Goal: Task Accomplishment & Management: Complete application form

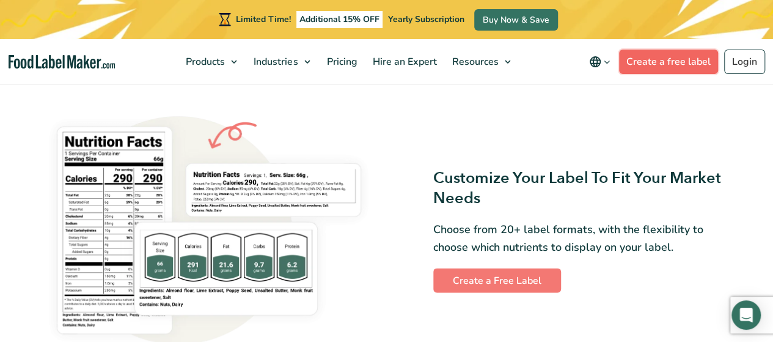
click at [640, 64] on link "Create a free label" at bounding box center [668, 61] width 99 height 24
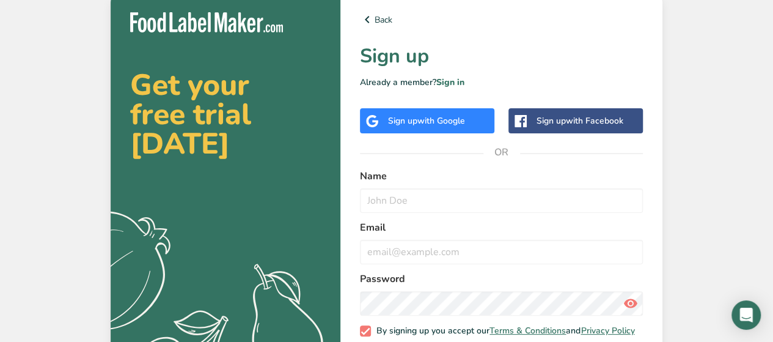
click at [458, 124] on span "with Google" at bounding box center [441, 121] width 48 height 12
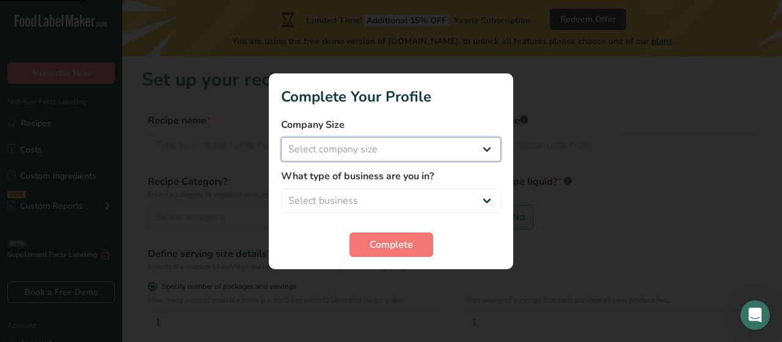
click at [448, 153] on select "Select company size Fewer than 10 Employees 10 to 50 Employees 51 to 500 Employ…" at bounding box center [391, 149] width 220 height 24
select select "2"
click at [281, 137] on select "Select company size Fewer than 10 Employees 10 to 50 Employees 51 to 500 Employ…" at bounding box center [391, 149] width 220 height 24
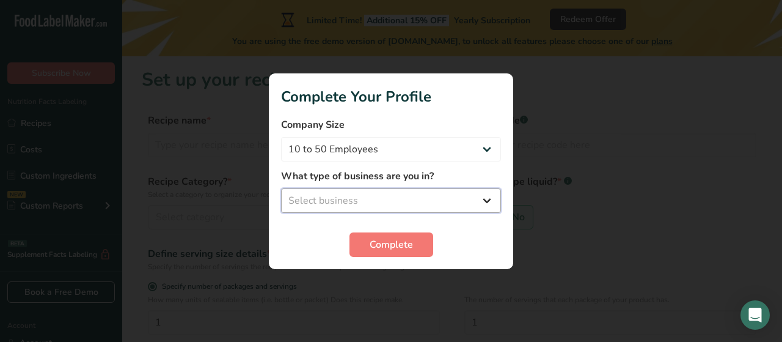
click at [433, 202] on select "Select business Packaged Food Manufacturer Restaurant & Cafe Bakery Meal Plans …" at bounding box center [391, 200] width 220 height 24
select select "1"
click at [281, 188] on select "Select business Packaged Food Manufacturer Restaurant & Cafe Bakery Meal Plans …" at bounding box center [391, 200] width 220 height 24
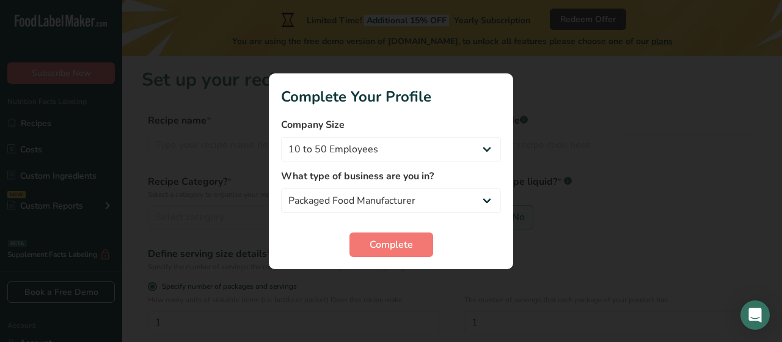
click at [449, 257] on section "Complete Your Profile Company Size Fewer than 10 Employees 10 to 50 Employees 5…" at bounding box center [391, 171] width 244 height 196
click at [425, 146] on select "Fewer than 10 Employees 10 to 50 Employees 51 to 500 Employees Over 500 Employe…" at bounding box center [391, 149] width 220 height 24
select select "1"
click at [281, 137] on select "Fewer than 10 Employees 10 to 50 Employees 51 to 500 Employees Over 500 Employe…" at bounding box center [391, 149] width 220 height 24
click at [383, 239] on span "Complete" at bounding box center [391, 244] width 43 height 15
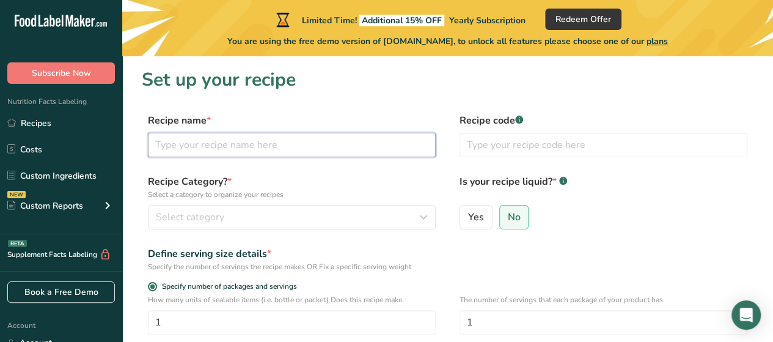
click at [393, 145] on input "text" at bounding box center [292, 145] width 288 height 24
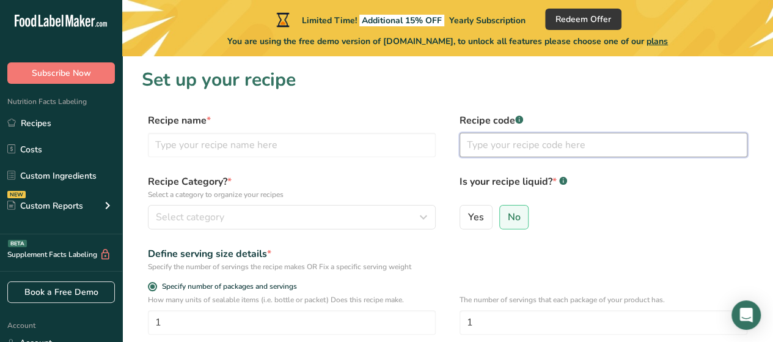
click at [513, 147] on input "text" at bounding box center [604, 145] width 288 height 24
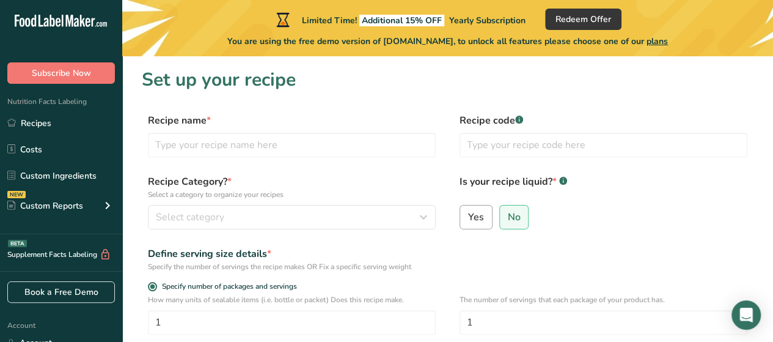
click at [478, 212] on span "Yes" at bounding box center [476, 217] width 16 height 12
click at [468, 213] on input "Yes" at bounding box center [464, 217] width 8 height 8
radio input "true"
radio input "false"
select select "22"
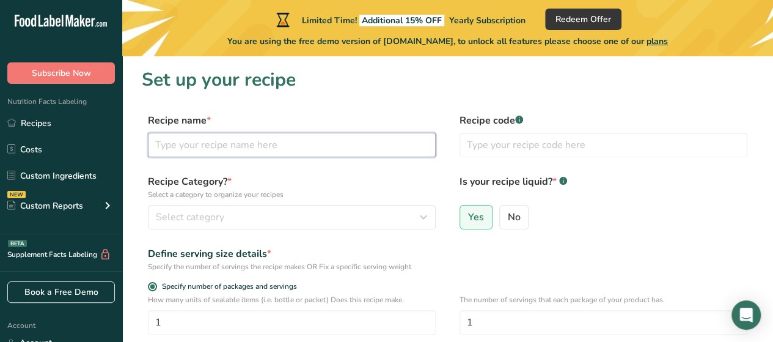
click at [379, 154] on input "text" at bounding box center [292, 145] width 288 height 24
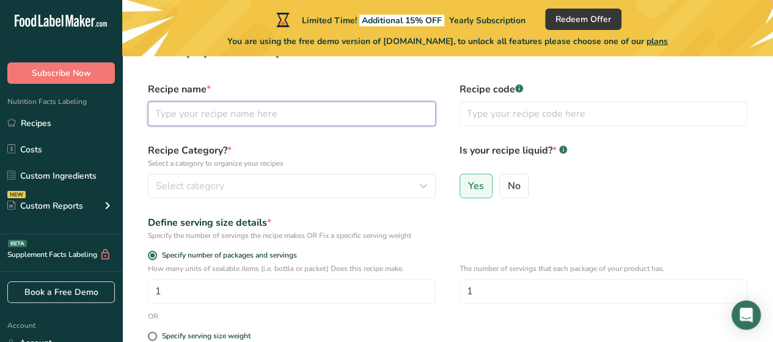
scroll to position [15, 0]
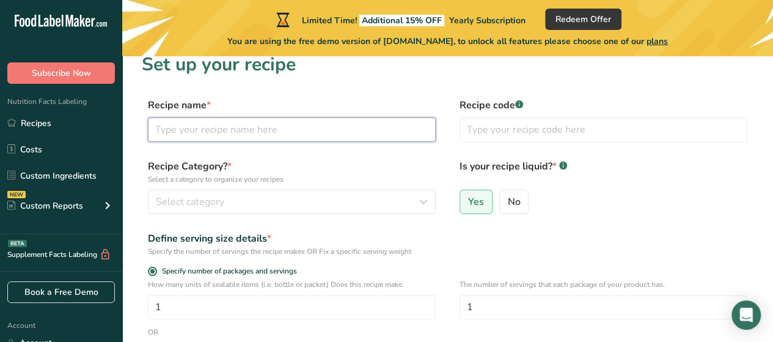
click at [361, 123] on input "text" at bounding box center [292, 129] width 288 height 24
type input "marinate sauce"
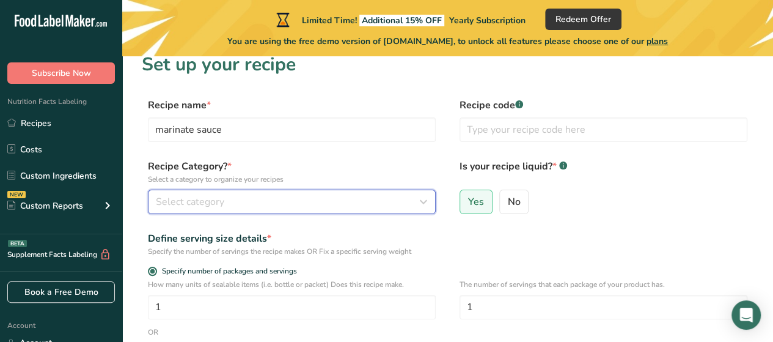
click at [361, 202] on div "Select category" at bounding box center [288, 201] width 265 height 15
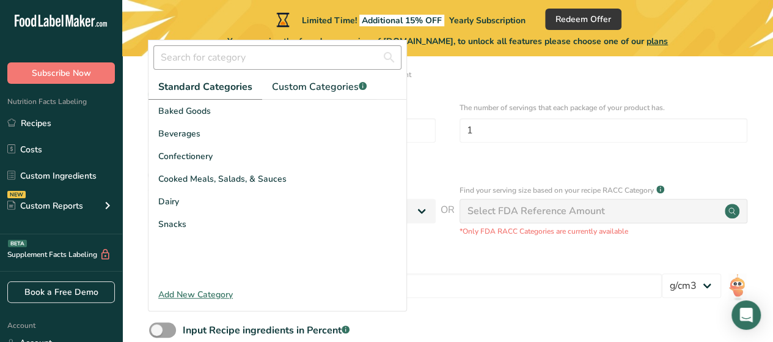
scroll to position [167, 0]
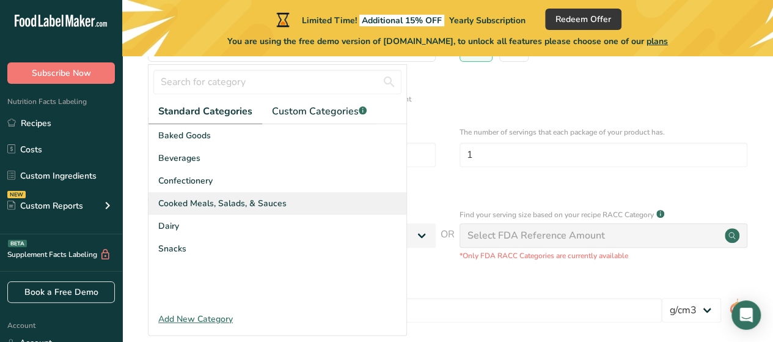
click at [367, 201] on div "Cooked Meals, Salads, & Sauces" at bounding box center [277, 203] width 258 height 23
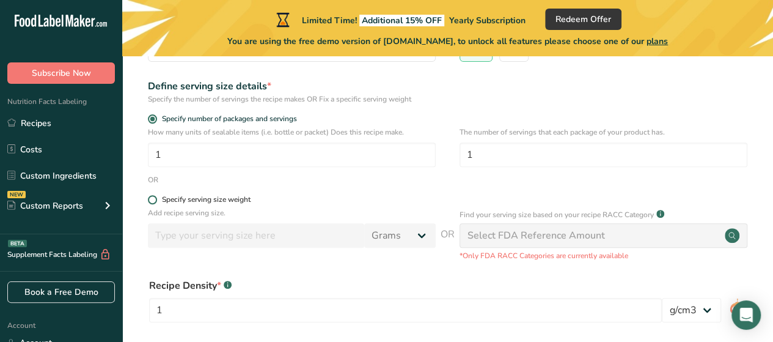
click at [162, 199] on div "Specify serving size weight" at bounding box center [206, 199] width 89 height 9
click at [156, 199] on input "Specify serving size weight" at bounding box center [152, 200] width 8 height 8
radio input "true"
radio input "false"
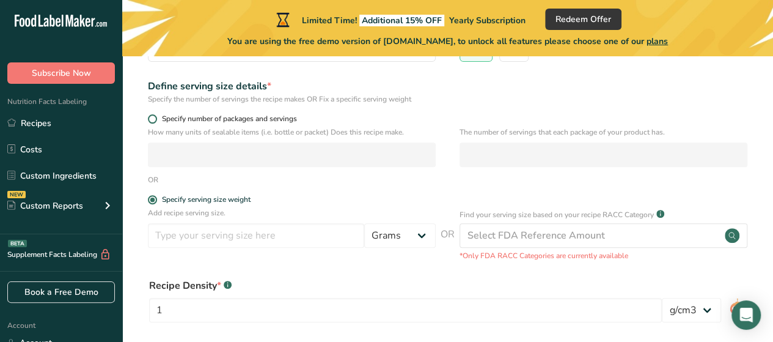
click at [154, 119] on span at bounding box center [152, 118] width 9 height 9
click at [154, 119] on input "Specify number of packages and servings" at bounding box center [152, 119] width 8 height 8
radio input "true"
radio input "false"
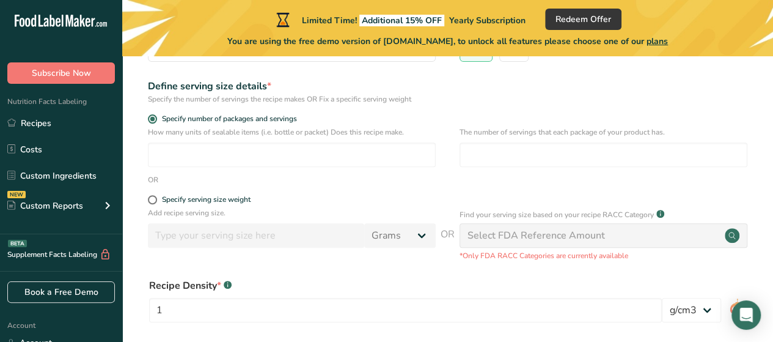
click at [500, 45] on input "No" at bounding box center [504, 49] width 8 height 8
radio input "true"
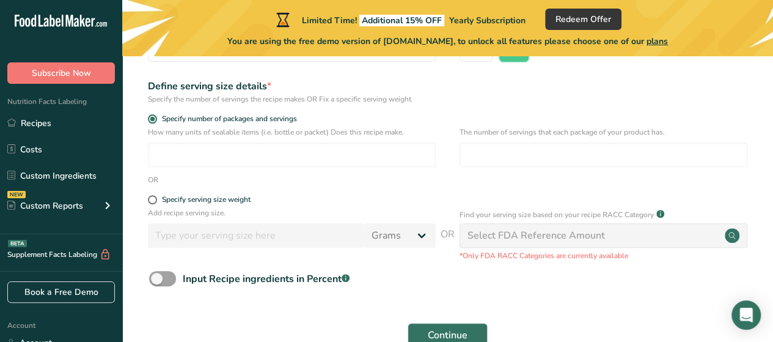
scroll to position [0, 0]
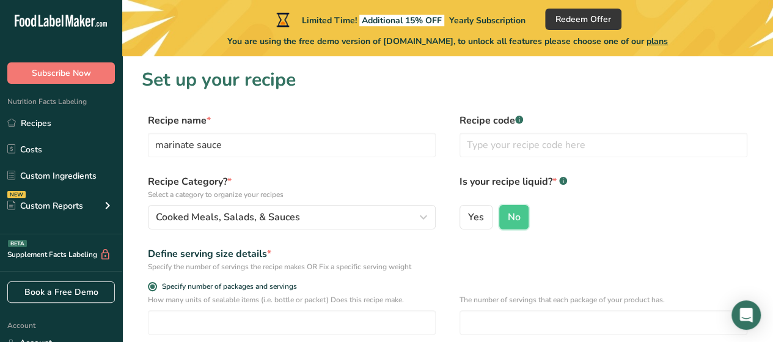
click at [148, 282] on input "Specify number of packages and servings" at bounding box center [152, 286] width 8 height 8
click at [477, 218] on span "Yes" at bounding box center [476, 217] width 16 height 12
click at [468, 218] on input "Yes" at bounding box center [464, 217] width 8 height 8
radio input "true"
radio input "false"
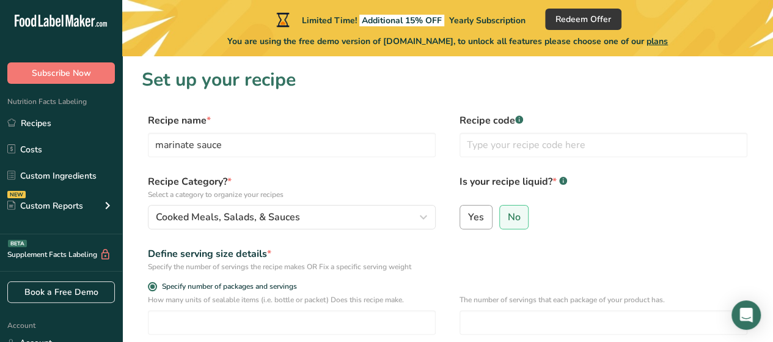
select select "22"
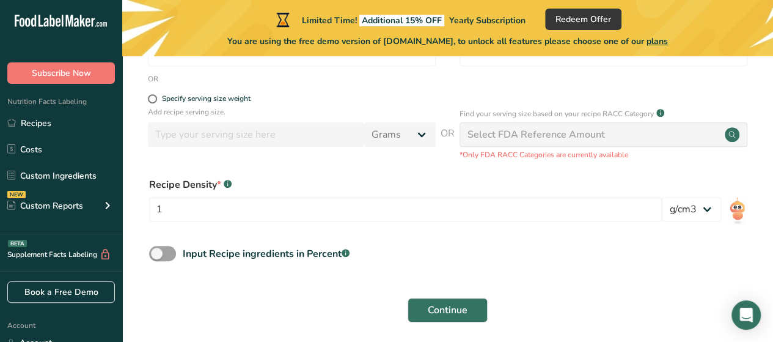
scroll to position [299, 0]
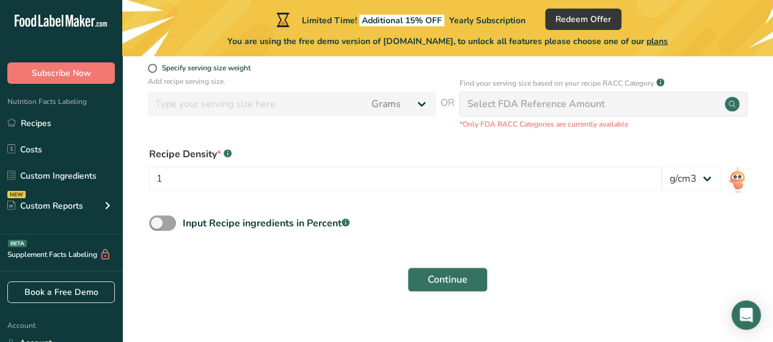
click at [537, 98] on div "Select FDA Reference Amount" at bounding box center [535, 104] width 137 height 15
click at [538, 101] on div "Select FDA Reference Amount" at bounding box center [535, 104] width 137 height 15
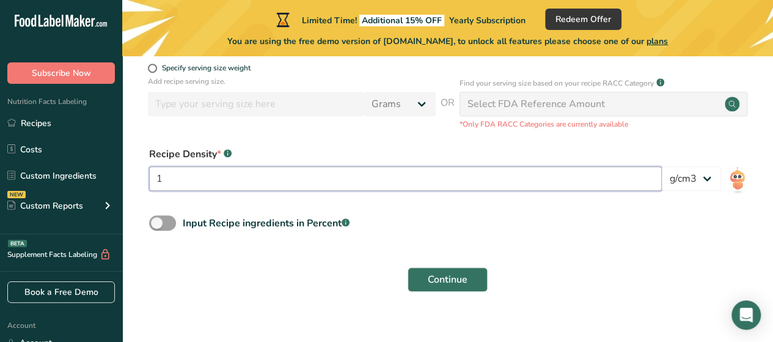
click at [386, 173] on input "1" at bounding box center [405, 178] width 513 height 24
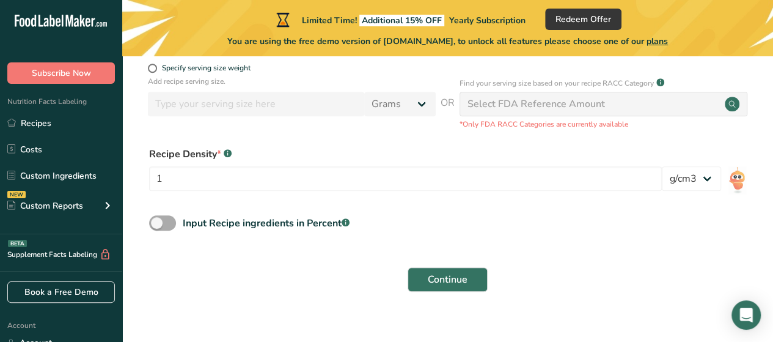
click at [156, 222] on span at bounding box center [162, 222] width 27 height 15
click at [156, 222] on input "Input Recipe ingredients in Percent .a-a{fill:#347362;}.b-a{fill:#fff;}" at bounding box center [153, 223] width 8 height 8
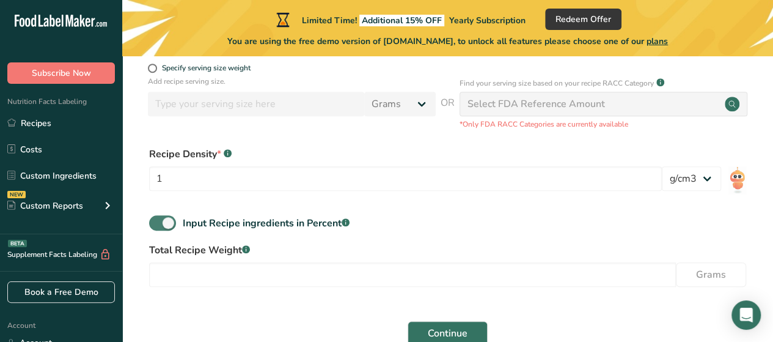
click at [156, 222] on span at bounding box center [162, 222] width 27 height 15
click at [156, 222] on input "Input Recipe ingredients in Percent .a-a{fill:#347362;}.b-a{fill:#fff;}" at bounding box center [153, 223] width 8 height 8
checkbox input "false"
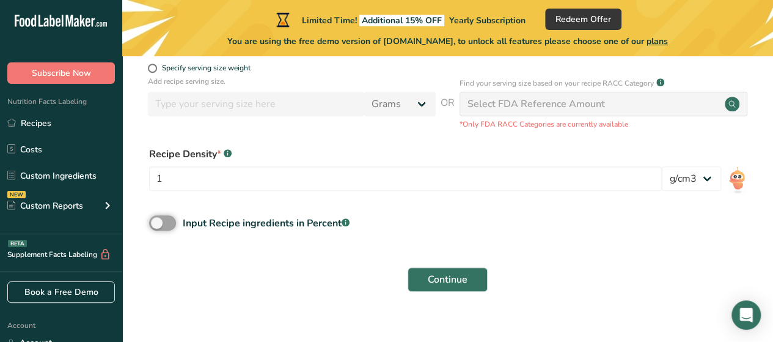
scroll to position [0, 0]
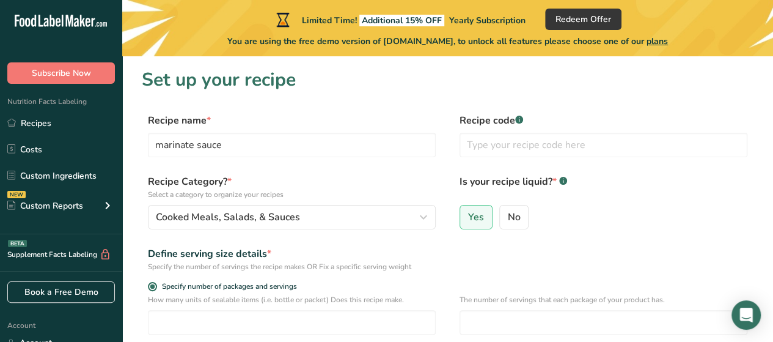
click at [204, 121] on label "Recipe name *" at bounding box center [292, 120] width 288 height 15
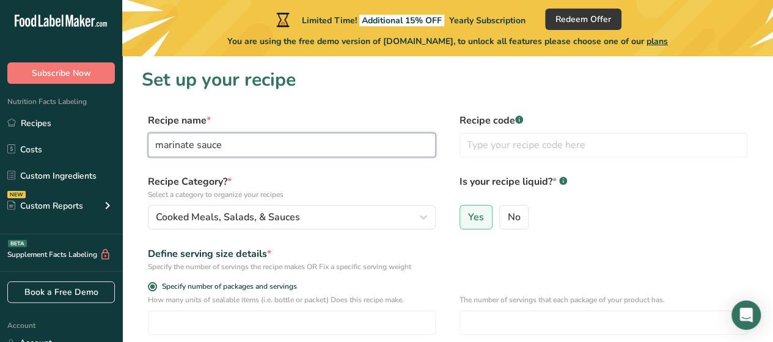
click at [221, 134] on input "marinate sauce" at bounding box center [292, 145] width 288 height 24
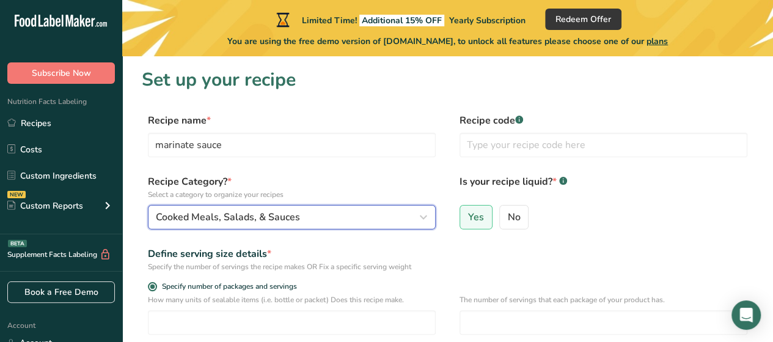
click at [240, 205] on button "Cooked Meals, Salads, & Sauces" at bounding box center [292, 217] width 288 height 24
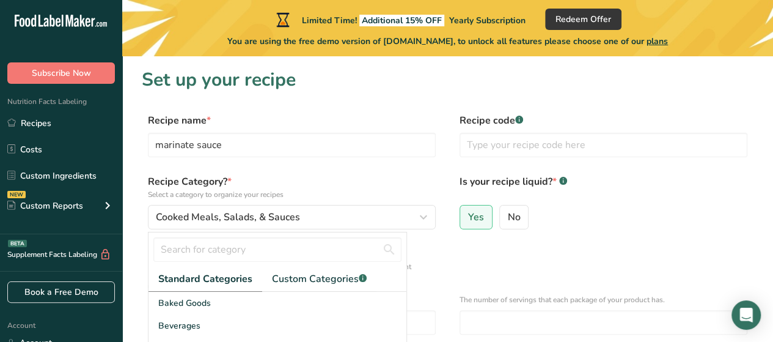
click at [301, 190] on p "Select a category to organize your recipes" at bounding box center [292, 194] width 288 height 11
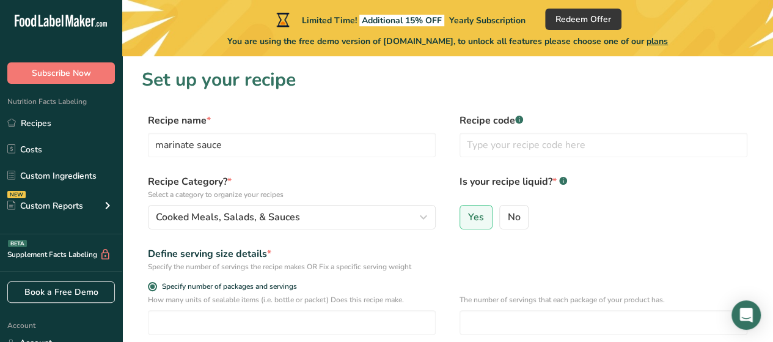
click at [484, 315] on input "number" at bounding box center [604, 322] width 288 height 24
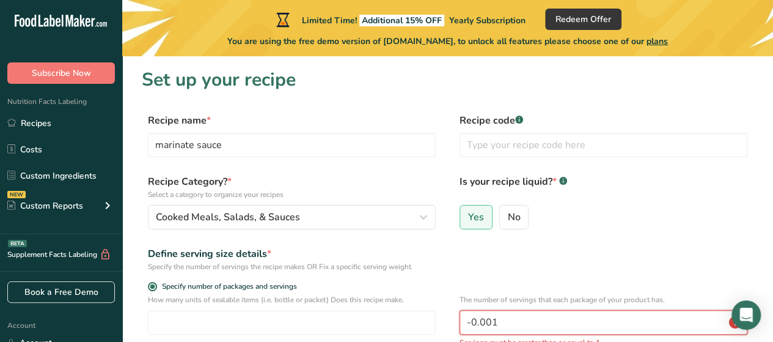
type input "-0.002"
drag, startPoint x: 516, startPoint y: 320, endPoint x: 467, endPoint y: 317, distance: 49.0
click at [467, 317] on input "-0.002" at bounding box center [604, 322] width 288 height 24
type input "0"
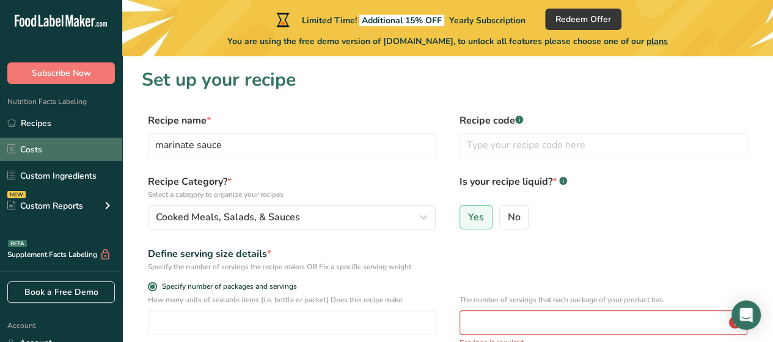
click at [77, 147] on link "Costs" at bounding box center [61, 148] width 122 height 23
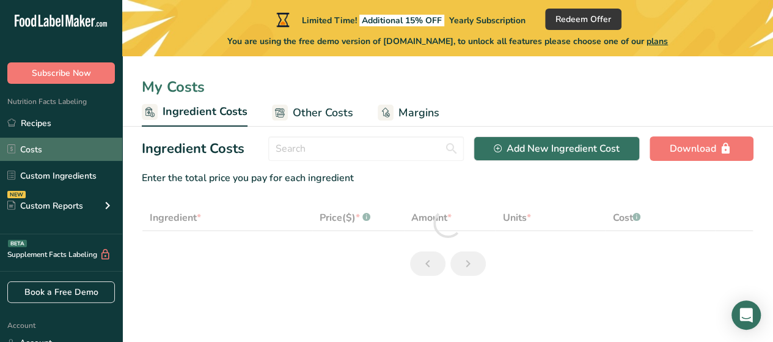
select select "1"
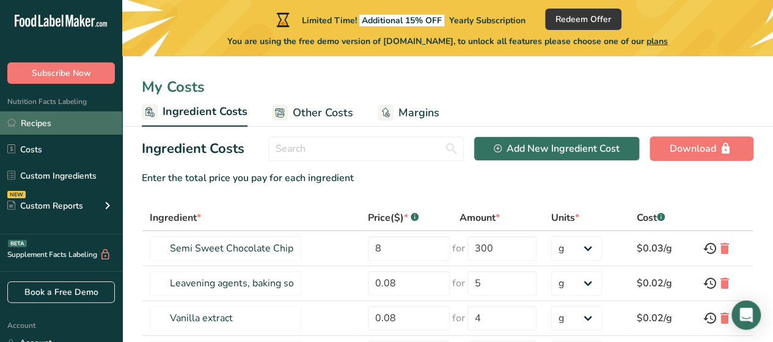
click at [81, 127] on link "Recipes" at bounding box center [61, 122] width 122 height 23
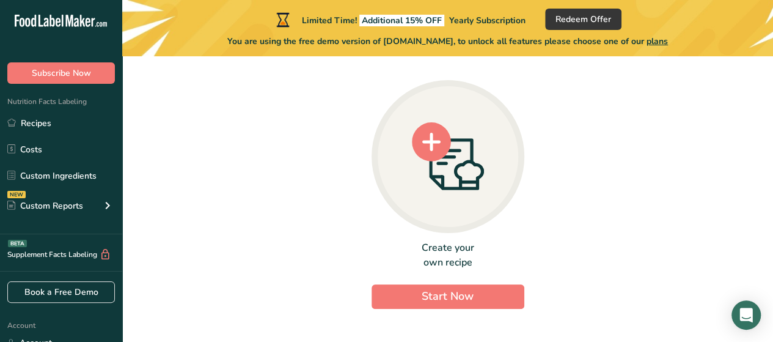
click at [431, 151] on circle at bounding box center [431, 141] width 39 height 39
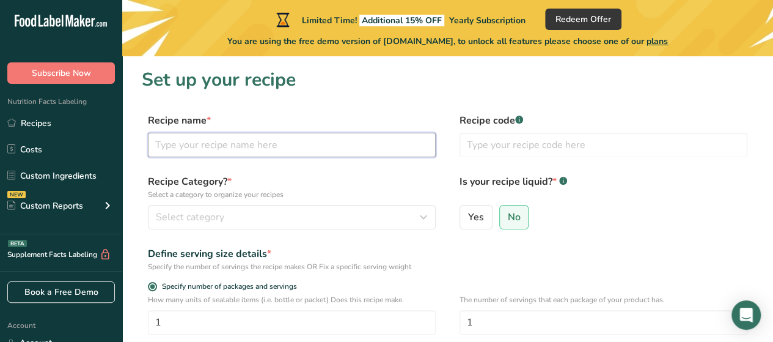
click at [431, 151] on input "text" at bounding box center [292, 145] width 288 height 24
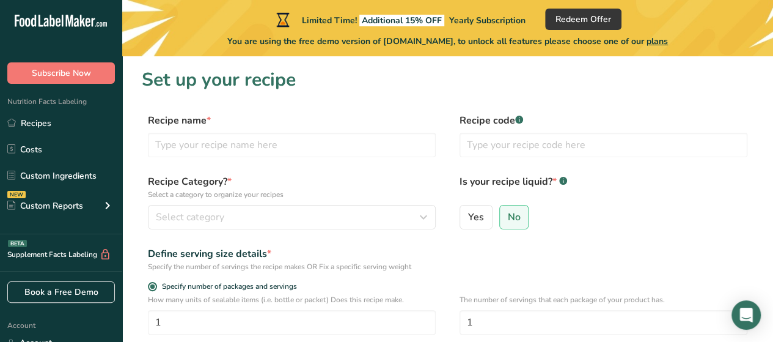
click at [431, 188] on label "Recipe Category? * Select a category to organize your recipes" at bounding box center [292, 187] width 288 height 26
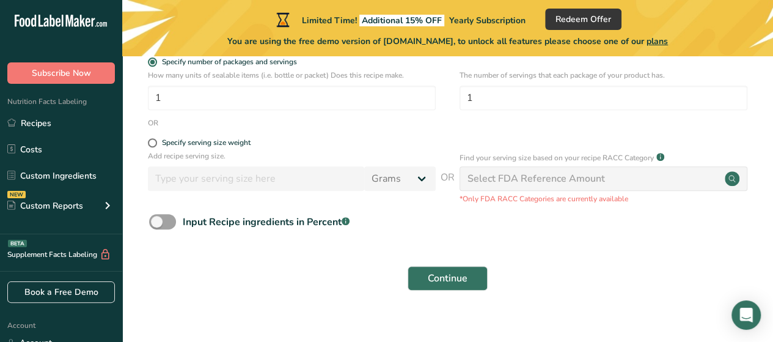
scroll to position [238, 0]
